Goal: Task Accomplishment & Management: Use online tool/utility

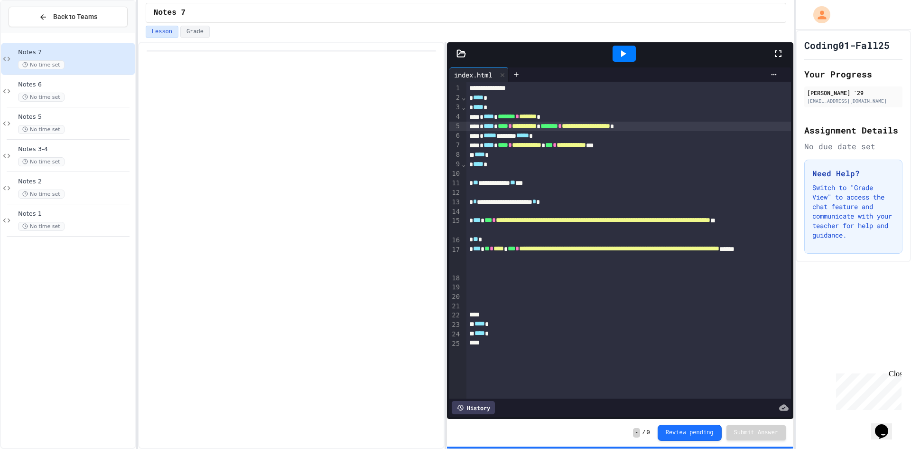
drag, startPoint x: 547, startPoint y: 123, endPoint x: 568, endPoint y: 207, distance: 86.6
drag, startPoint x: 572, startPoint y: 212, endPoint x: 546, endPoint y: 258, distance: 53.2
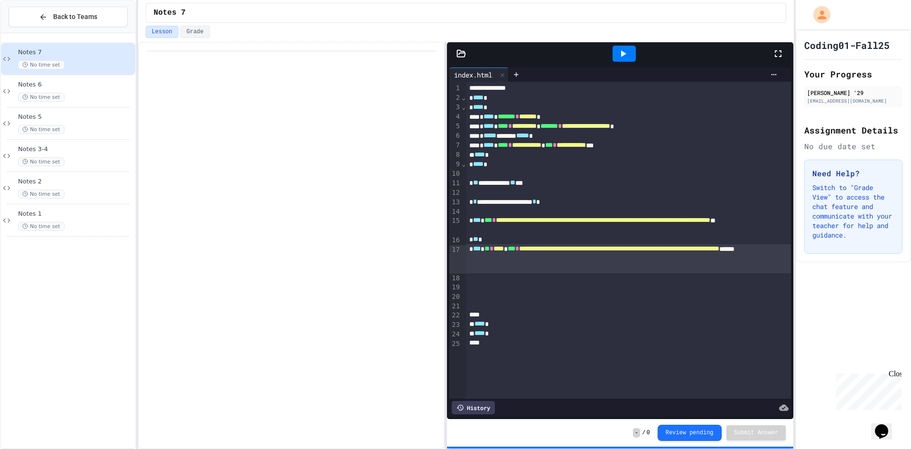
drag, startPoint x: 552, startPoint y: 246, endPoint x: 550, endPoint y: 236, distance: 10.1
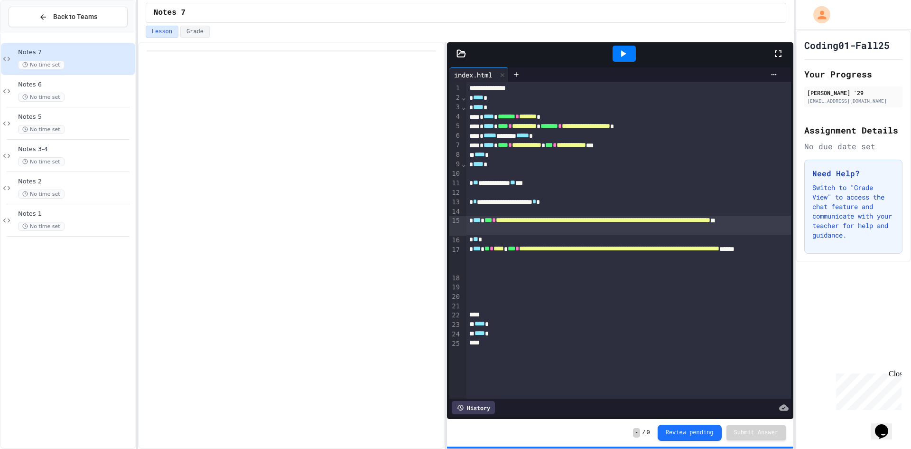
drag, startPoint x: 549, startPoint y: 236, endPoint x: 548, endPoint y: 241, distance: 4.8
drag, startPoint x: 512, startPoint y: 236, endPoint x: 494, endPoint y: 243, distance: 19.7
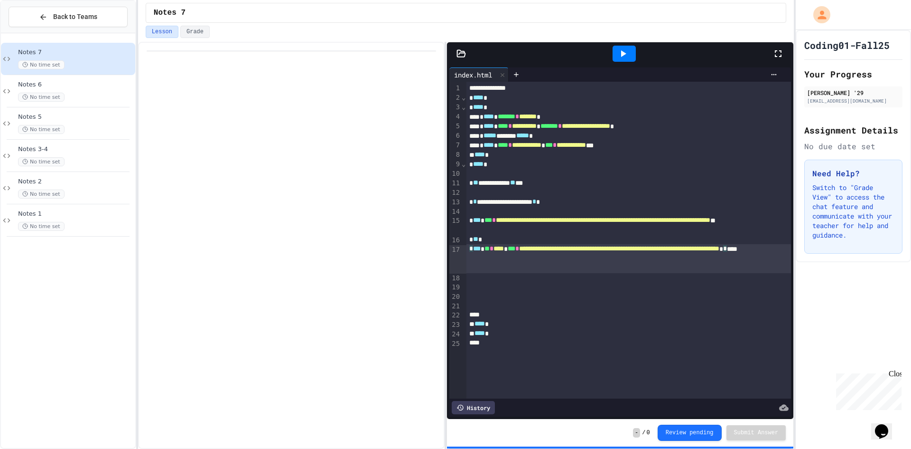
click at [216, 301] on div at bounding box center [291, 245] width 307 height 407
drag, startPoint x: 366, startPoint y: 214, endPoint x: 231, endPoint y: 177, distance: 139.4
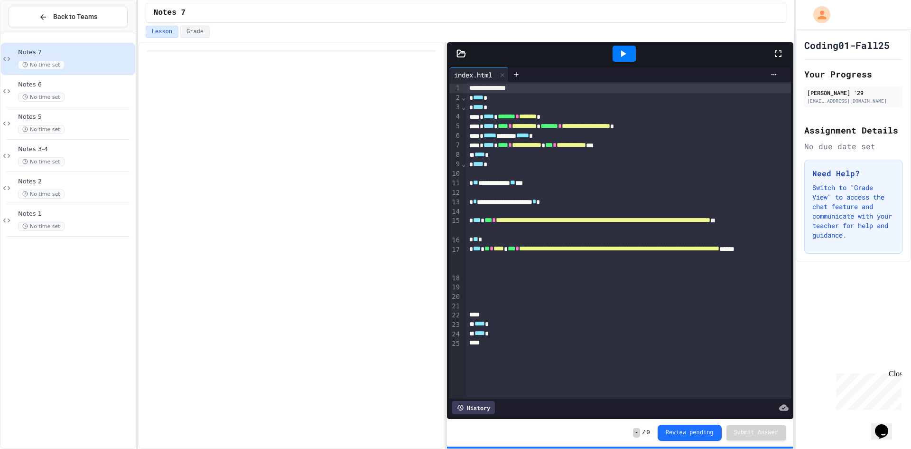
drag, startPoint x: 285, startPoint y: 193, endPoint x: 300, endPoint y: 193, distance: 15.2
click at [300, 193] on div at bounding box center [291, 245] width 307 height 407
drag, startPoint x: 285, startPoint y: 133, endPoint x: 43, endPoint y: 301, distance: 294.0
drag, startPoint x: 43, startPoint y: 301, endPoint x: 98, endPoint y: 399, distance: 112.4
drag, startPoint x: 94, startPoint y: 268, endPoint x: 125, endPoint y: 397, distance: 133.0
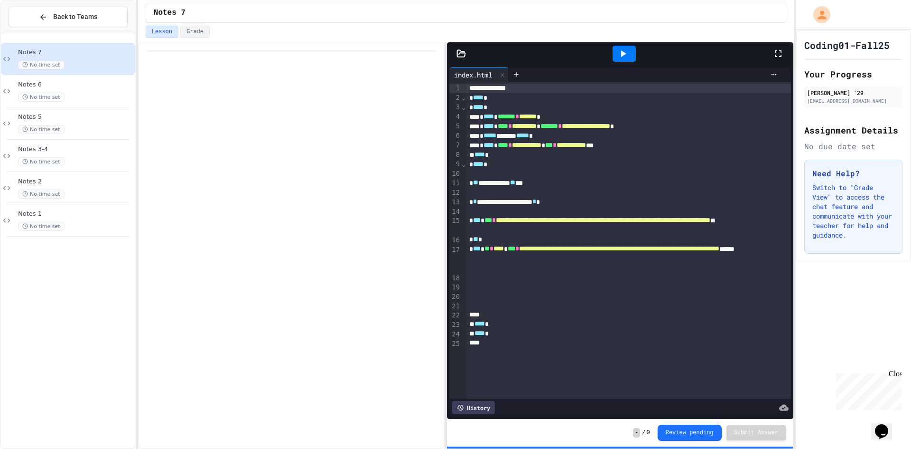
drag, startPoint x: 125, startPoint y: 397, endPoint x: 179, endPoint y: 431, distance: 63.6
drag, startPoint x: 179, startPoint y: 431, endPoint x: 139, endPoint y: 90, distance: 343.2
drag, startPoint x: 147, startPoint y: 96, endPoint x: 311, endPoint y: 99, distance: 164.7
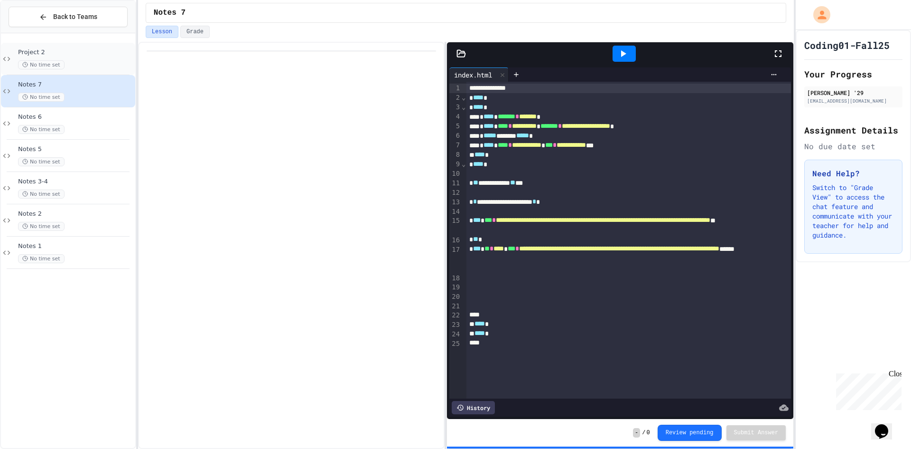
click at [71, 52] on span "Project 2" at bounding box center [75, 52] width 115 height 8
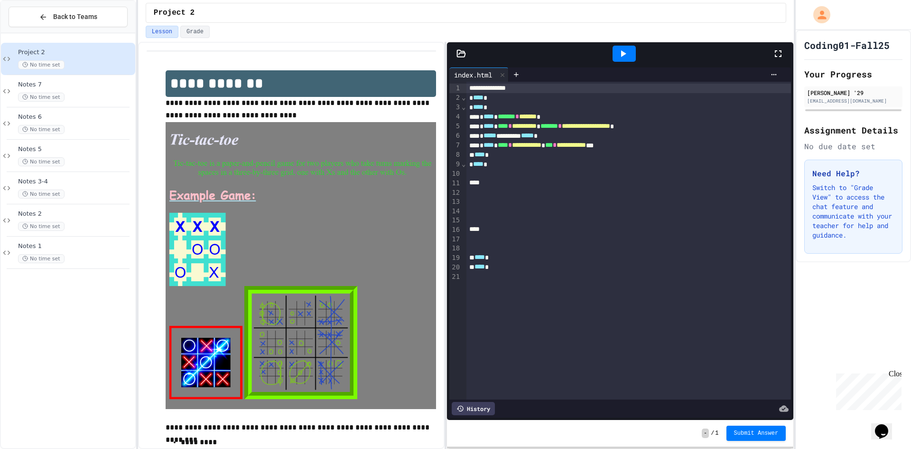
click at [222, 188] on img at bounding box center [301, 265] width 271 height 287
click at [211, 176] on img at bounding box center [301, 265] width 271 height 287
click at [210, 176] on img at bounding box center [301, 265] width 271 height 287
click at [485, 185] on div at bounding box center [630, 182] width 326 height 9
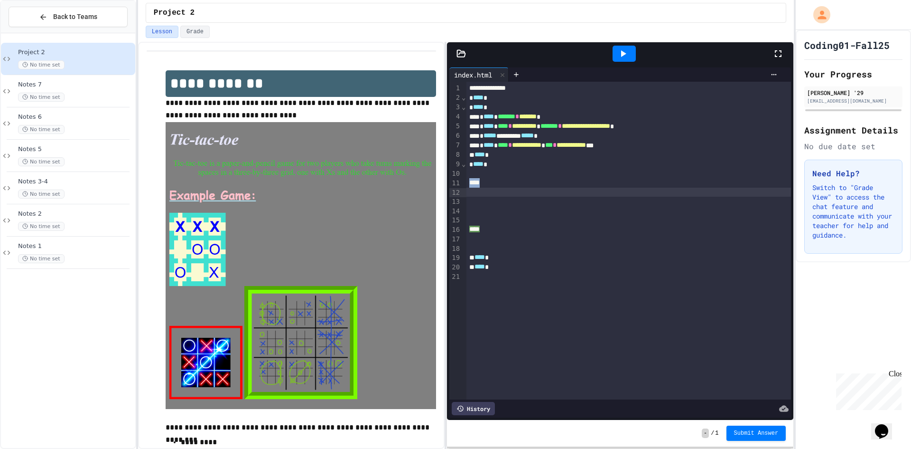
click at [485, 185] on div at bounding box center [630, 182] width 326 height 9
click at [482, 182] on div at bounding box center [630, 182] width 326 height 9
click at [475, 184] on div at bounding box center [630, 182] width 326 height 9
click at [470, 184] on div at bounding box center [630, 182] width 326 height 9
click at [475, 206] on div at bounding box center [630, 201] width 326 height 9
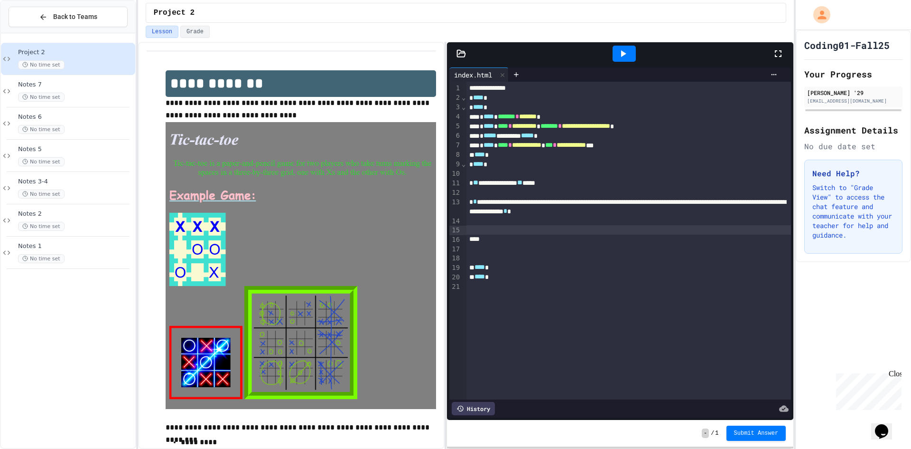
click at [467, 228] on div at bounding box center [630, 229] width 326 height 9
click at [523, 71] on div at bounding box center [516, 74] width 15 height 14
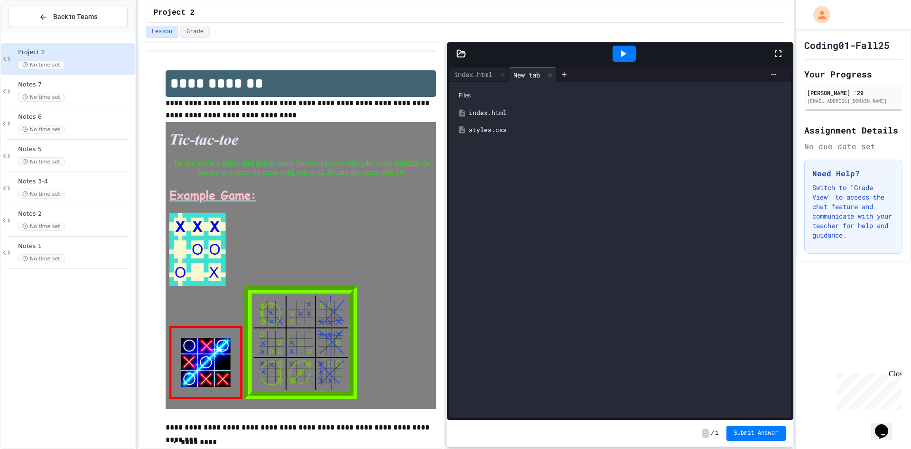
click at [494, 126] on div "styles.css" at bounding box center [627, 129] width 317 height 9
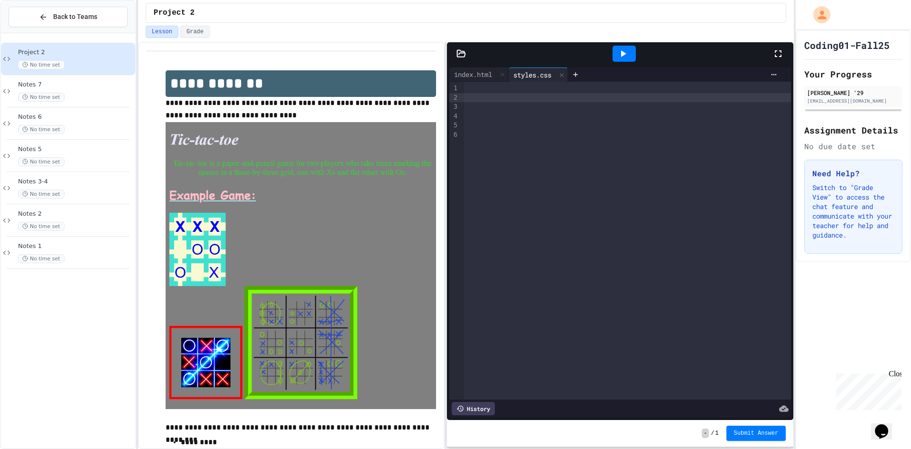
click at [489, 96] on div at bounding box center [627, 97] width 327 height 9
click at [489, 91] on div at bounding box center [627, 88] width 327 height 9
click at [471, 124] on div at bounding box center [628, 125] width 328 height 9
click at [471, 122] on div at bounding box center [630, 125] width 326 height 9
click at [490, 166] on div at bounding box center [630, 163] width 326 height 9
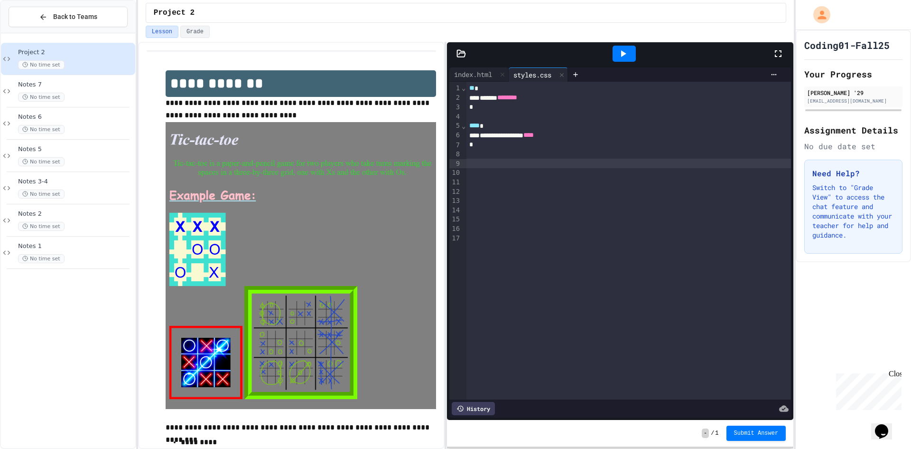
click at [614, 58] on div at bounding box center [624, 54] width 23 height 16
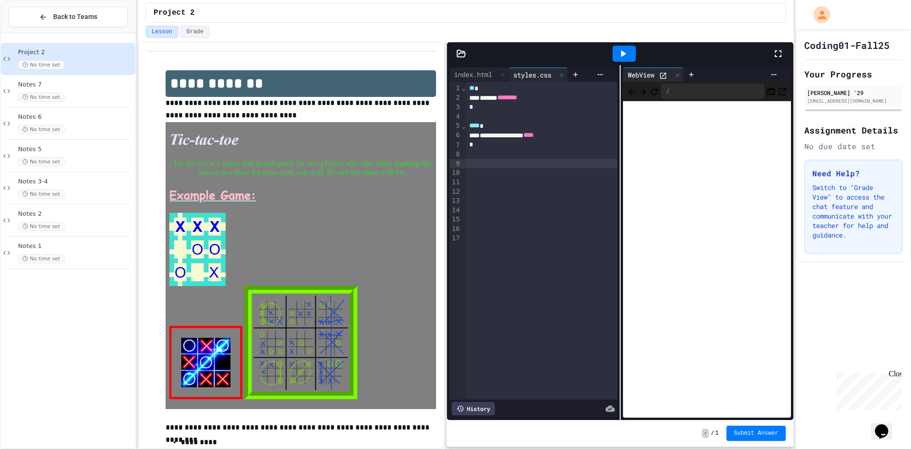
click at [468, 162] on div at bounding box center [543, 163] width 152 height 9
click at [554, 97] on div "****** ********" at bounding box center [543, 97] width 152 height 9
click at [581, 129] on div "**** *" at bounding box center [543, 125] width 152 height 9
click at [582, 139] on div "**********" at bounding box center [543, 135] width 152 height 9
click at [480, 162] on div at bounding box center [543, 163] width 152 height 9
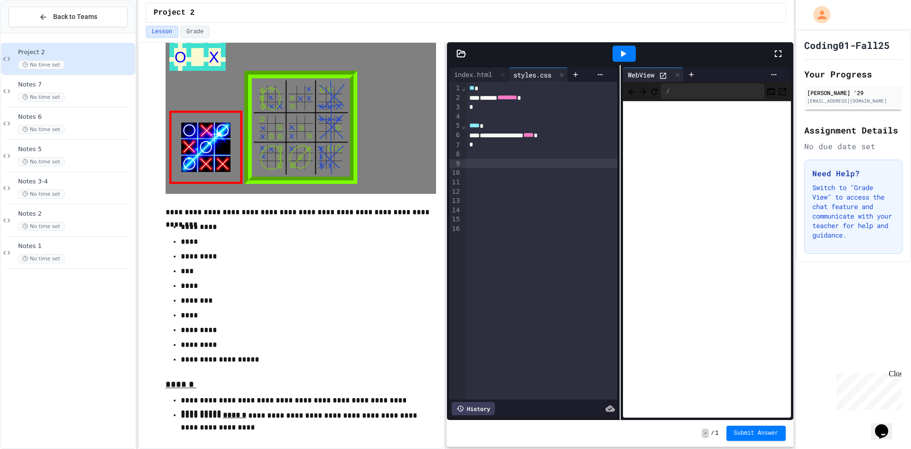
scroll to position [269, 0]
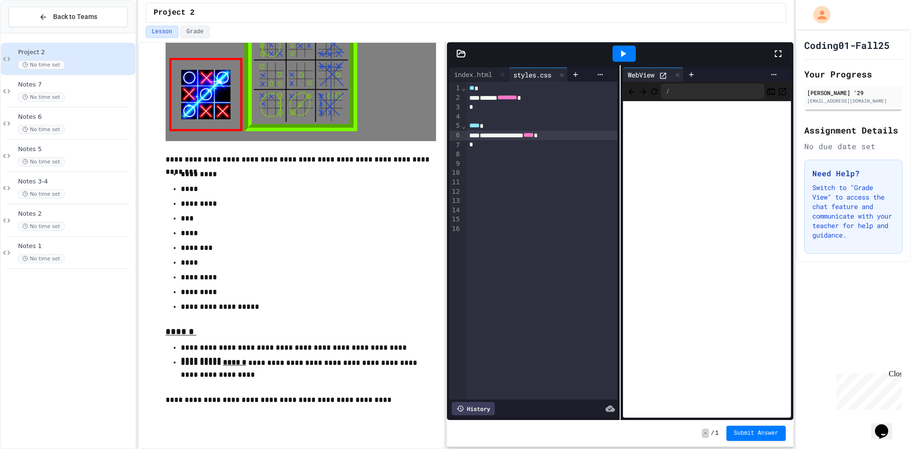
click at [572, 136] on div "**********" at bounding box center [543, 135] width 152 height 9
click at [490, 176] on div at bounding box center [543, 172] width 152 height 9
click at [474, 167] on div at bounding box center [543, 163] width 152 height 9
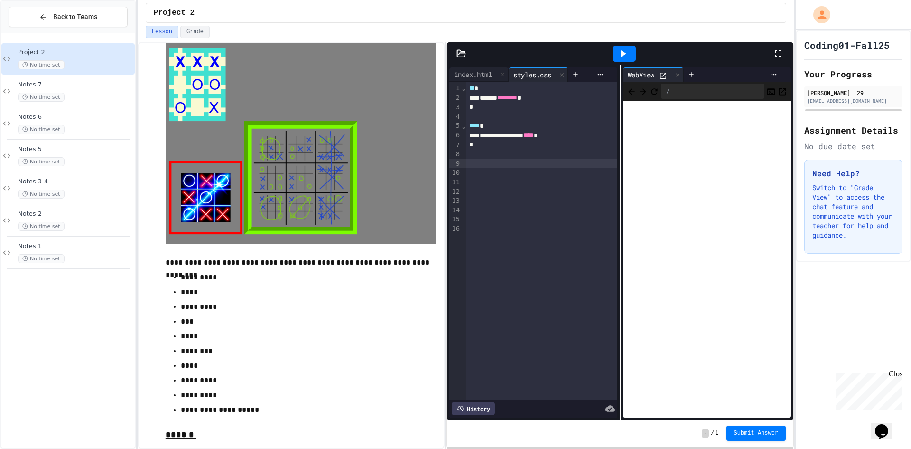
scroll to position [171, 0]
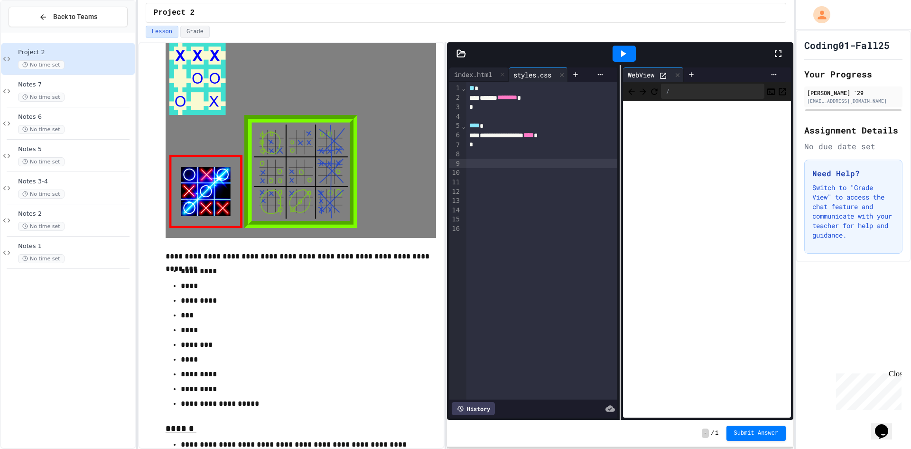
click at [474, 162] on div at bounding box center [543, 163] width 152 height 9
click at [640, 66] on div at bounding box center [624, 54] width 33 height 26
click at [629, 56] on div at bounding box center [624, 54] width 23 height 16
click at [559, 176] on div "****** ********* *" at bounding box center [543, 172] width 152 height 9
click at [626, 49] on icon at bounding box center [623, 53] width 11 height 11
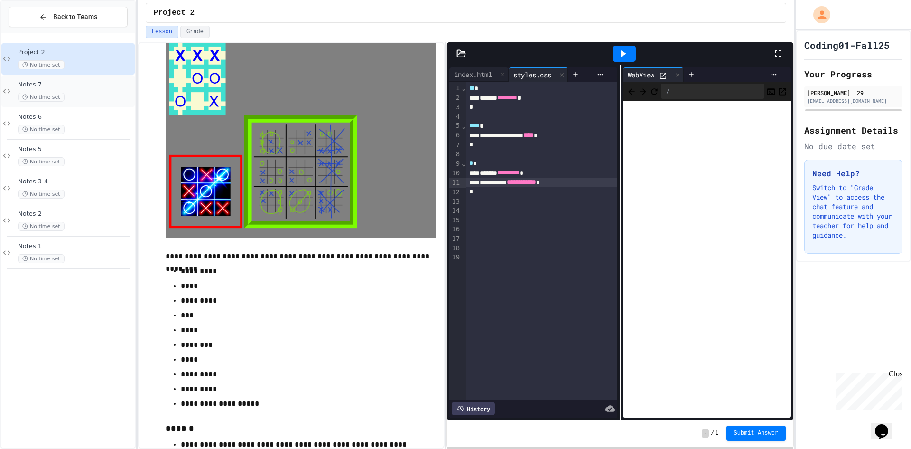
click at [100, 89] on div "Notes 7 No time set" at bounding box center [75, 91] width 115 height 21
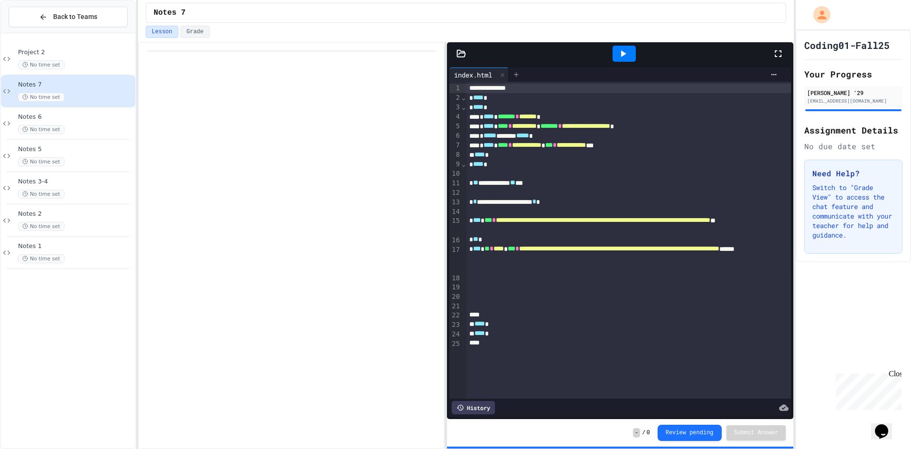
click at [523, 71] on div at bounding box center [516, 74] width 15 height 14
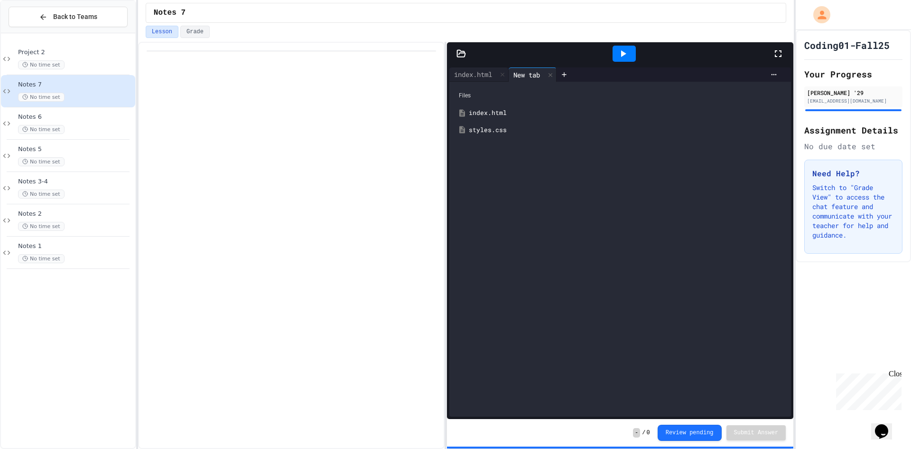
click at [498, 137] on div "styles.css" at bounding box center [620, 130] width 332 height 17
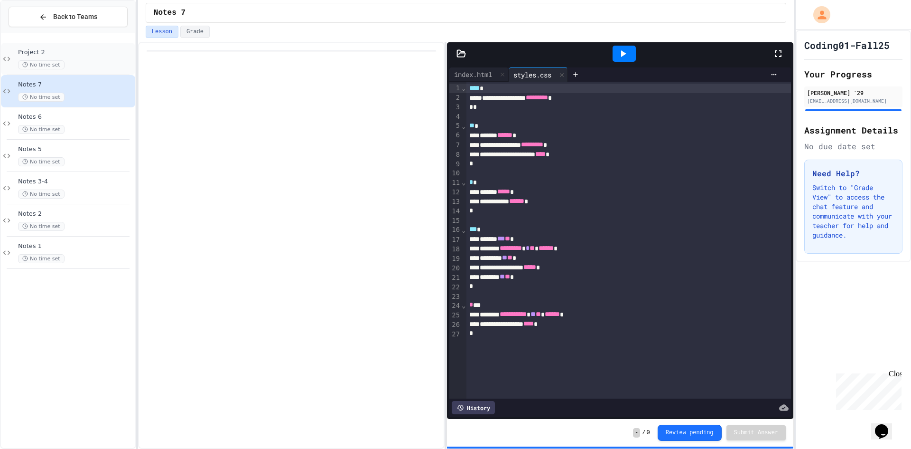
click at [35, 57] on div "Project 2 No time set" at bounding box center [75, 58] width 115 height 21
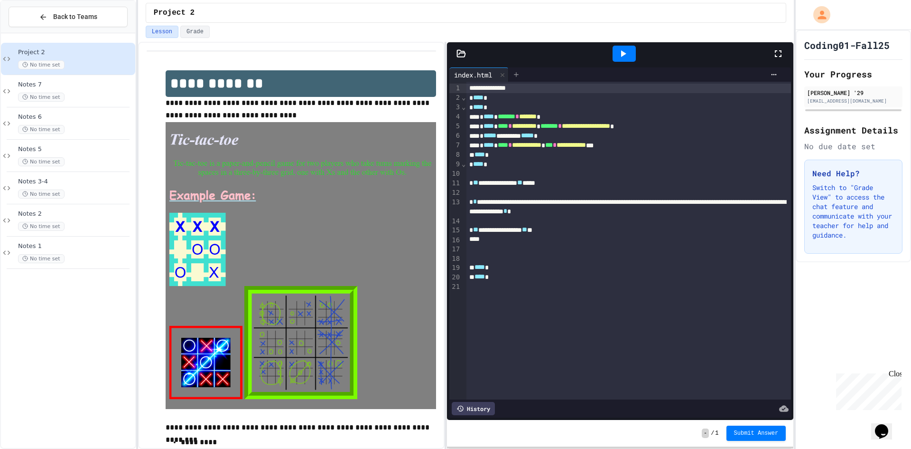
click at [517, 74] on icon at bounding box center [517, 74] width 4 height 4
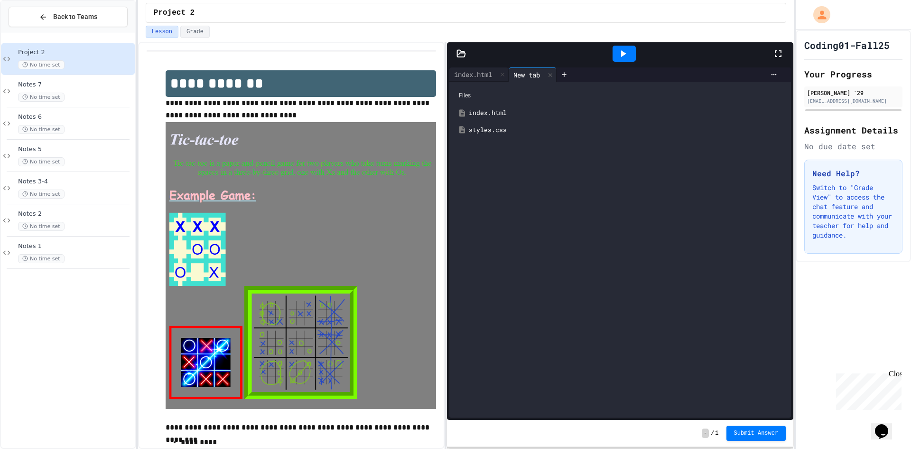
click at [496, 128] on div "styles.css" at bounding box center [627, 129] width 317 height 9
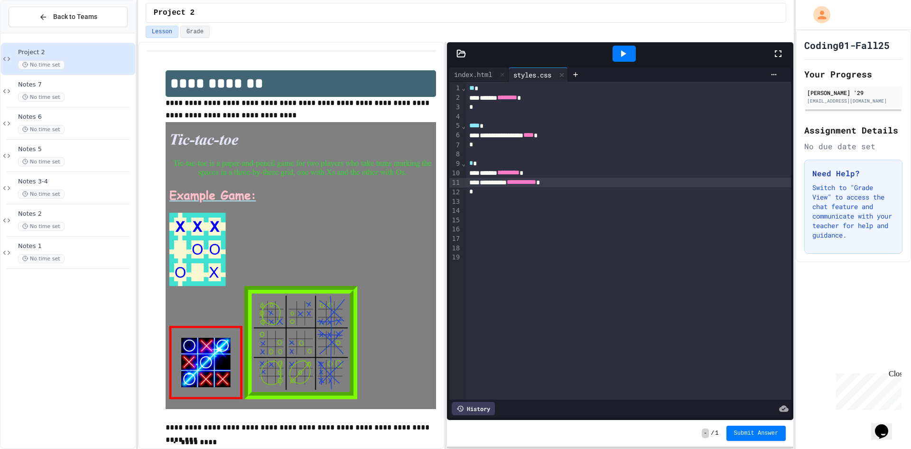
click at [572, 181] on div "**********" at bounding box center [630, 182] width 326 height 9
click at [518, 178] on div "**********" at bounding box center [630, 182] width 326 height 9
click at [534, 178] on div "**********" at bounding box center [630, 182] width 326 height 9
click at [525, 185] on span "******" at bounding box center [516, 181] width 15 height 7
click at [626, 42] on div "**********" at bounding box center [620, 245] width 347 height 407
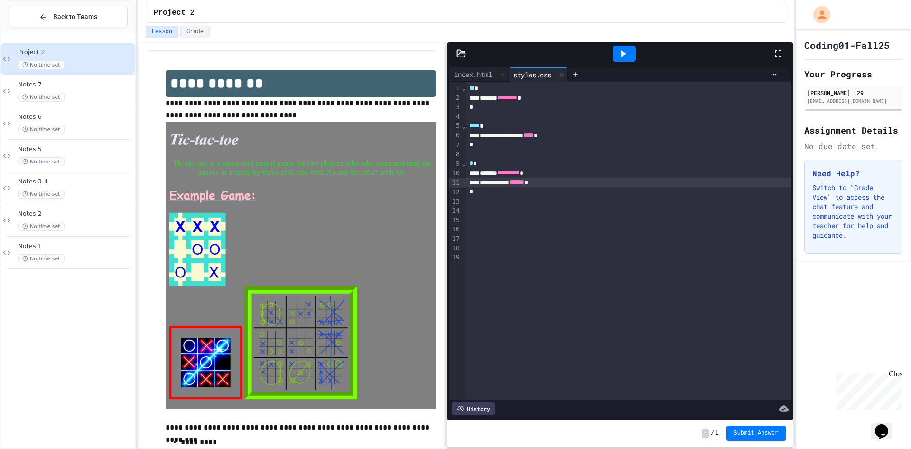
click at [626, 60] on div at bounding box center [624, 54] width 23 height 16
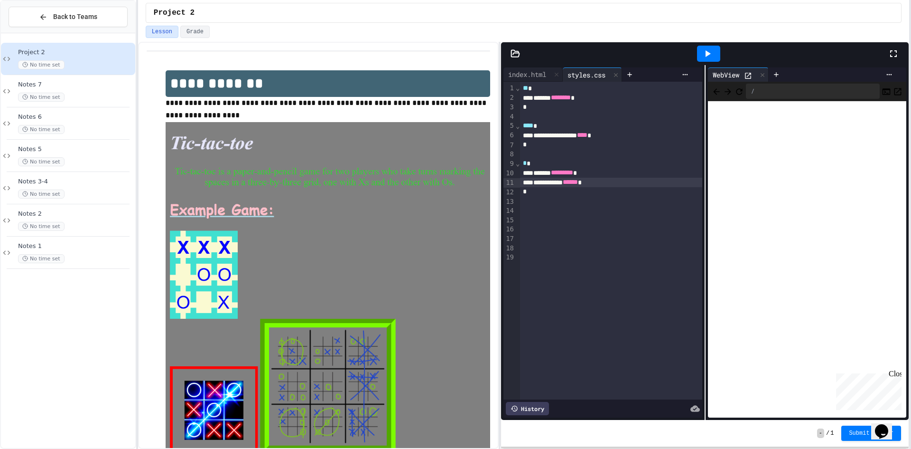
click at [910, 140] on div "**********" at bounding box center [455, 224] width 911 height 449
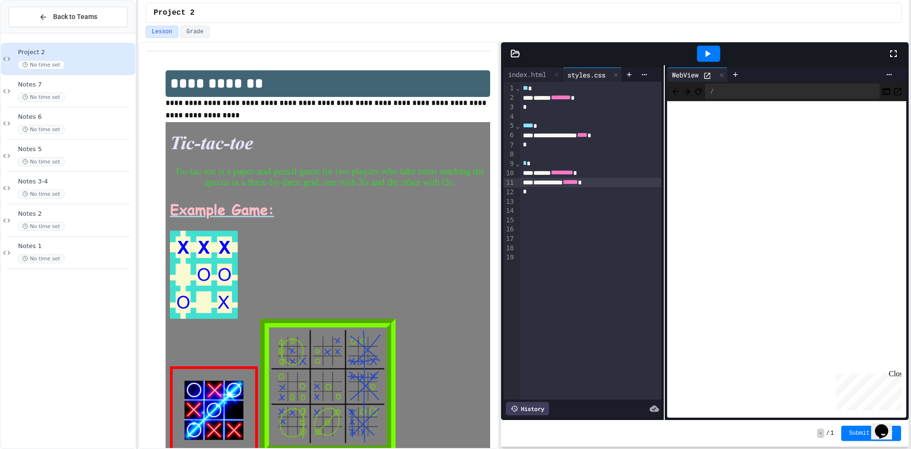
click at [666, 194] on div "**********" at bounding box center [705, 242] width 408 height 355
click at [527, 216] on div at bounding box center [591, 219] width 142 height 9
click at [525, 202] on div at bounding box center [591, 201] width 142 height 9
click at [523, 210] on div at bounding box center [591, 210] width 142 height 9
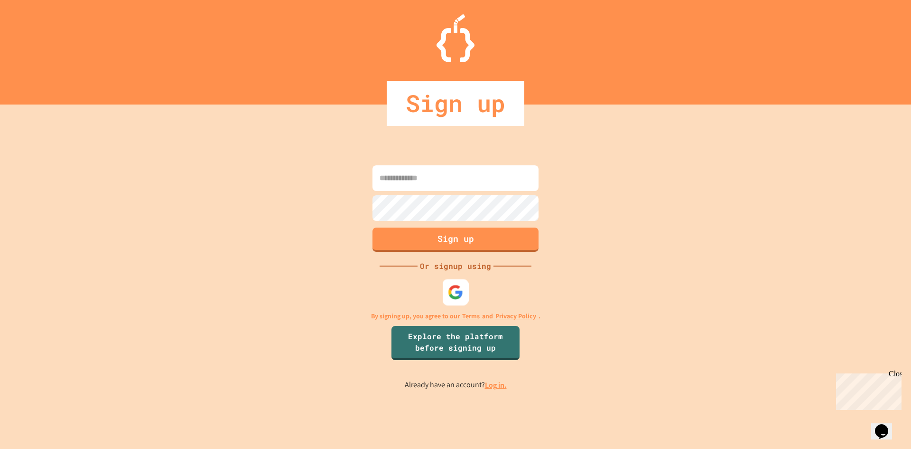
click at [450, 293] on img at bounding box center [456, 292] width 16 height 16
click at [450, 300] on div at bounding box center [456, 292] width 26 height 26
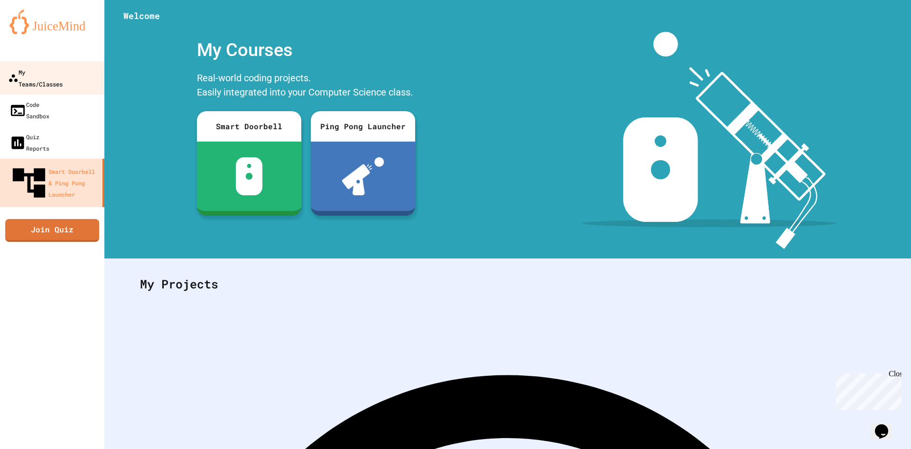
click at [29, 75] on div "My Teams/Classes" at bounding box center [35, 77] width 55 height 23
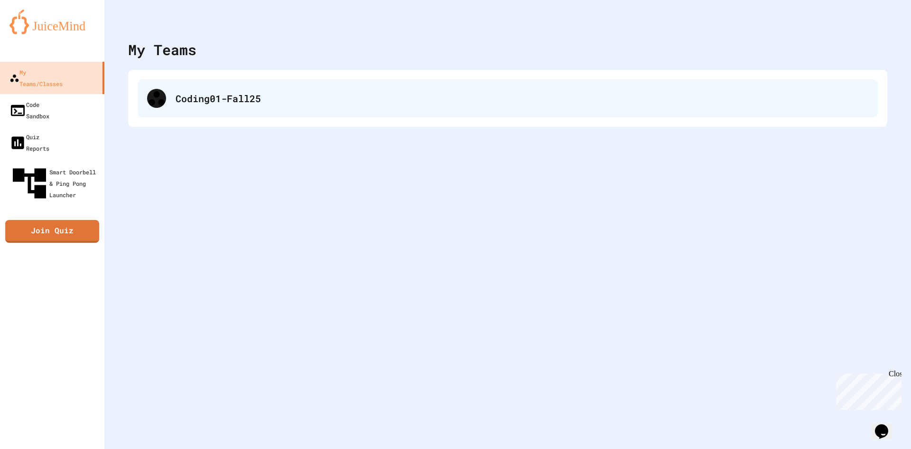
click at [161, 101] on icon at bounding box center [157, 98] width 16 height 14
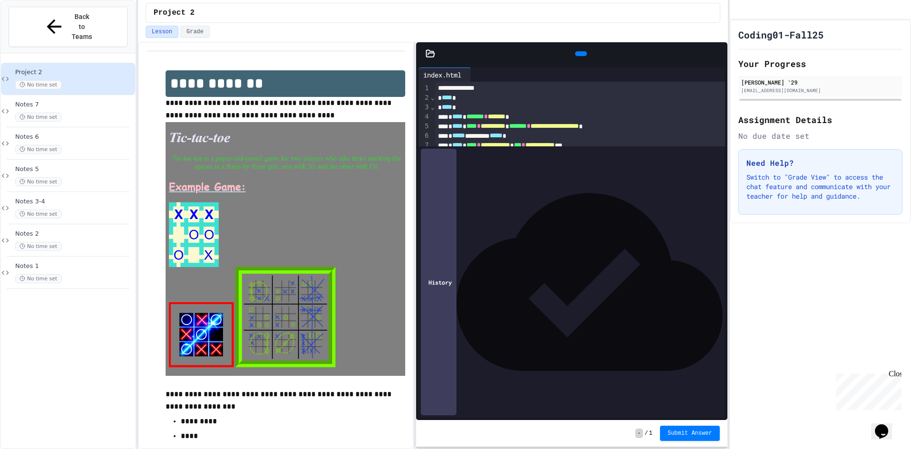
click at [435, 244] on div at bounding box center [580, 248] width 291 height 9
click at [479, 72] on div at bounding box center [475, 74] width 8 height 14
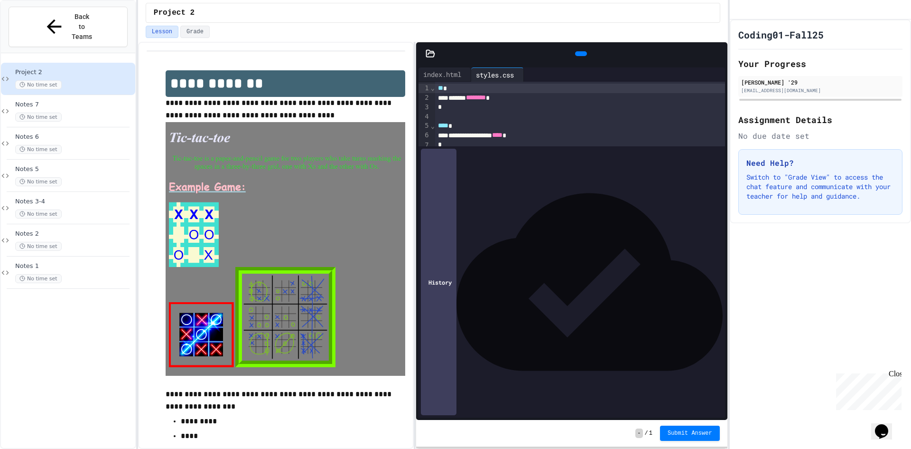
click at [580, 54] on icon at bounding box center [580, 54] width 0 height 0
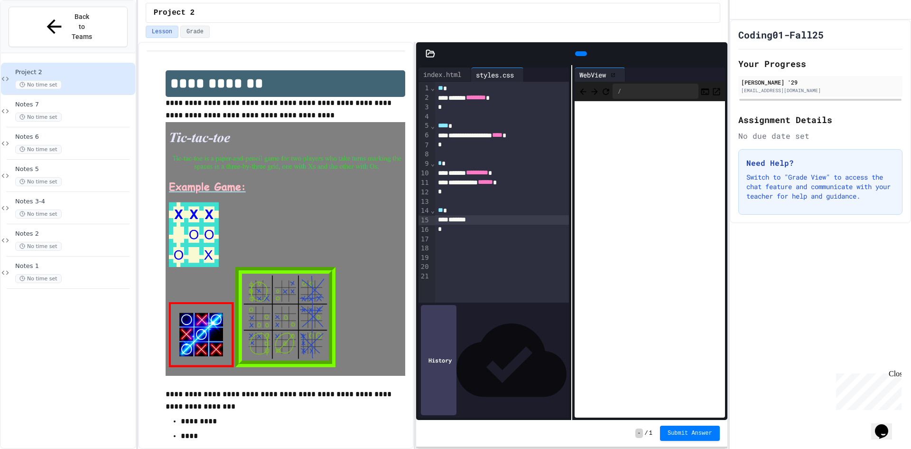
click at [475, 218] on div "******" at bounding box center [502, 219] width 134 height 9
click at [580, 54] on icon at bounding box center [580, 54] width 0 height 0
click at [507, 227] on div "**********" at bounding box center [502, 229] width 134 height 9
click at [580, 54] on icon at bounding box center [580, 54] width 0 height 0
click at [463, 234] on div "**********" at bounding box center [502, 229] width 134 height 9
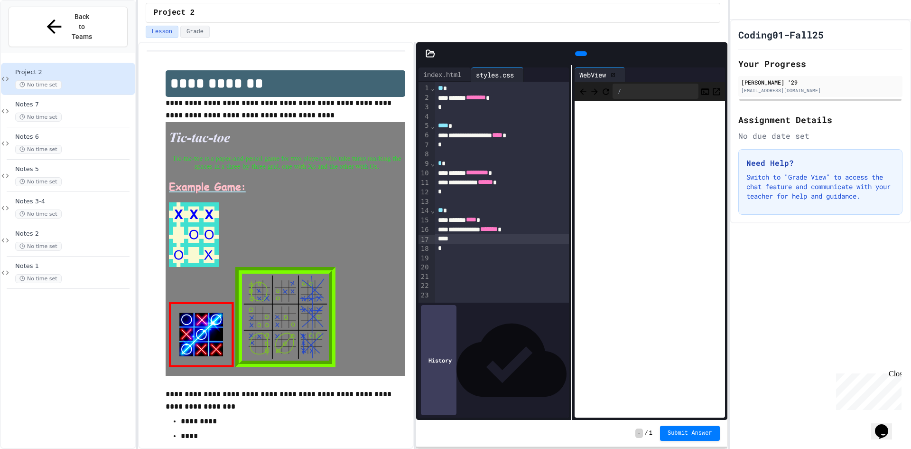
click at [457, 239] on div at bounding box center [502, 238] width 134 height 9
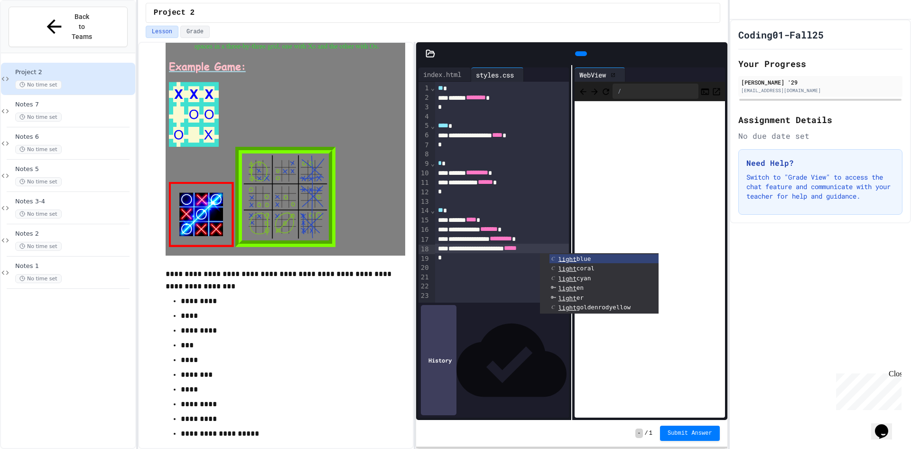
scroll to position [111, 0]
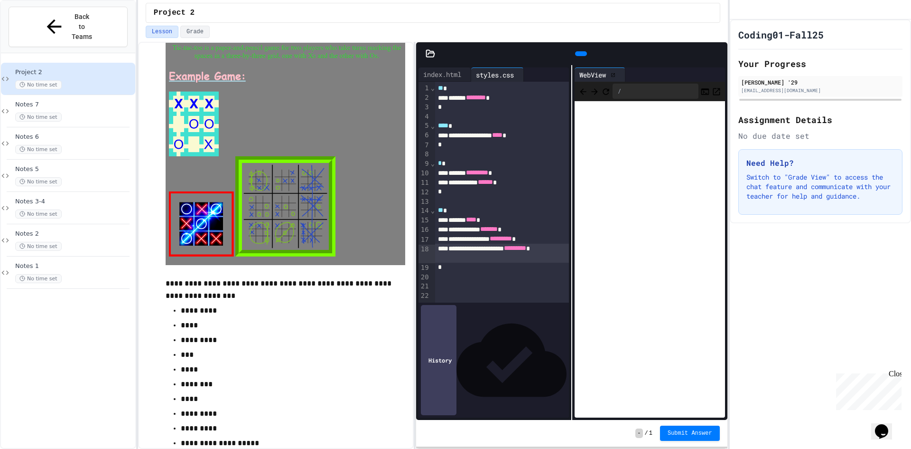
click at [580, 54] on icon at bounding box center [580, 54] width 0 height 0
click at [431, 74] on div "index.html" at bounding box center [442, 74] width 47 height 10
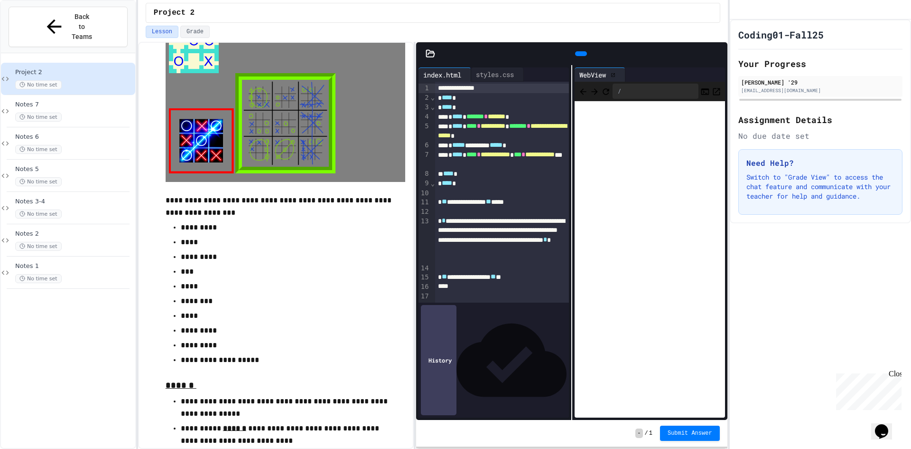
scroll to position [0, 0]
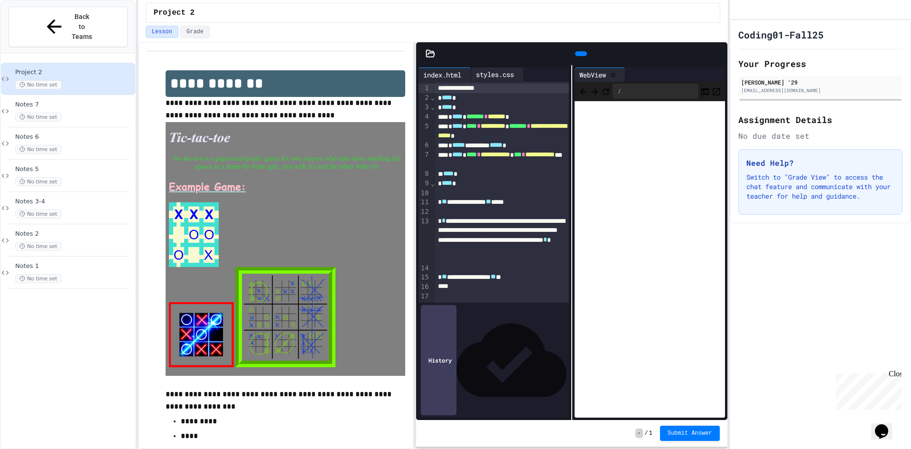
click at [483, 73] on div "styles.css" at bounding box center [494, 74] width 47 height 10
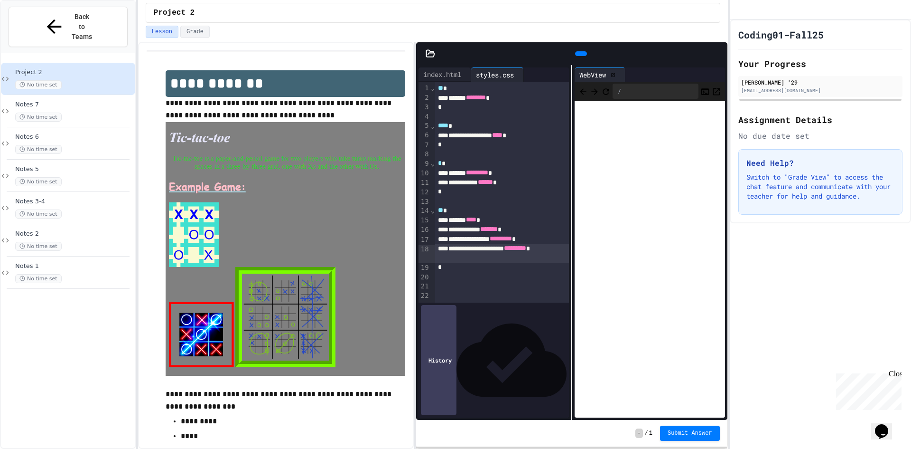
click at [516, 101] on div "****** ******** *" at bounding box center [502, 97] width 134 height 9
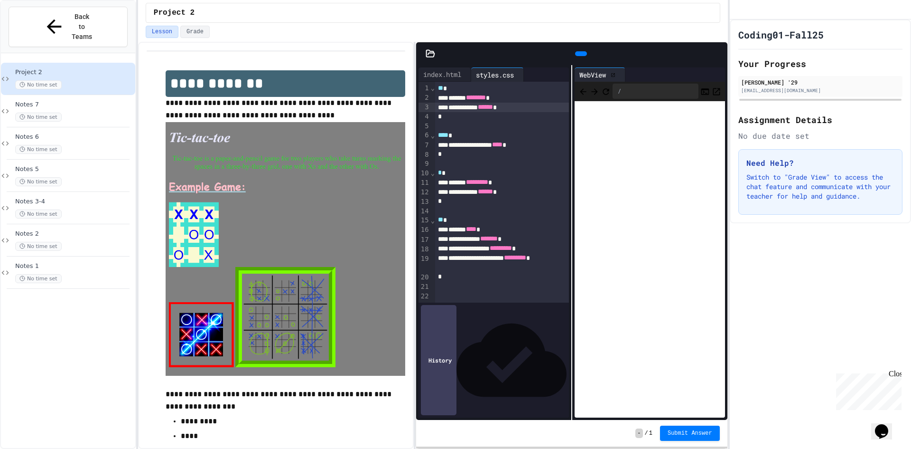
click at [575, 51] on div at bounding box center [581, 53] width 12 height 5
click at [432, 78] on div "index.html" at bounding box center [442, 74] width 47 height 10
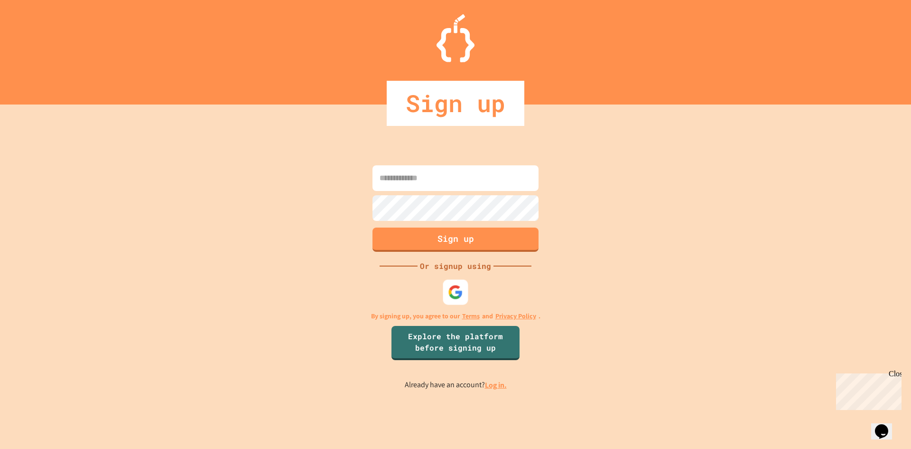
click at [456, 297] on img at bounding box center [455, 291] width 15 height 15
